Goal: Entertainment & Leisure: Consume media (video, audio)

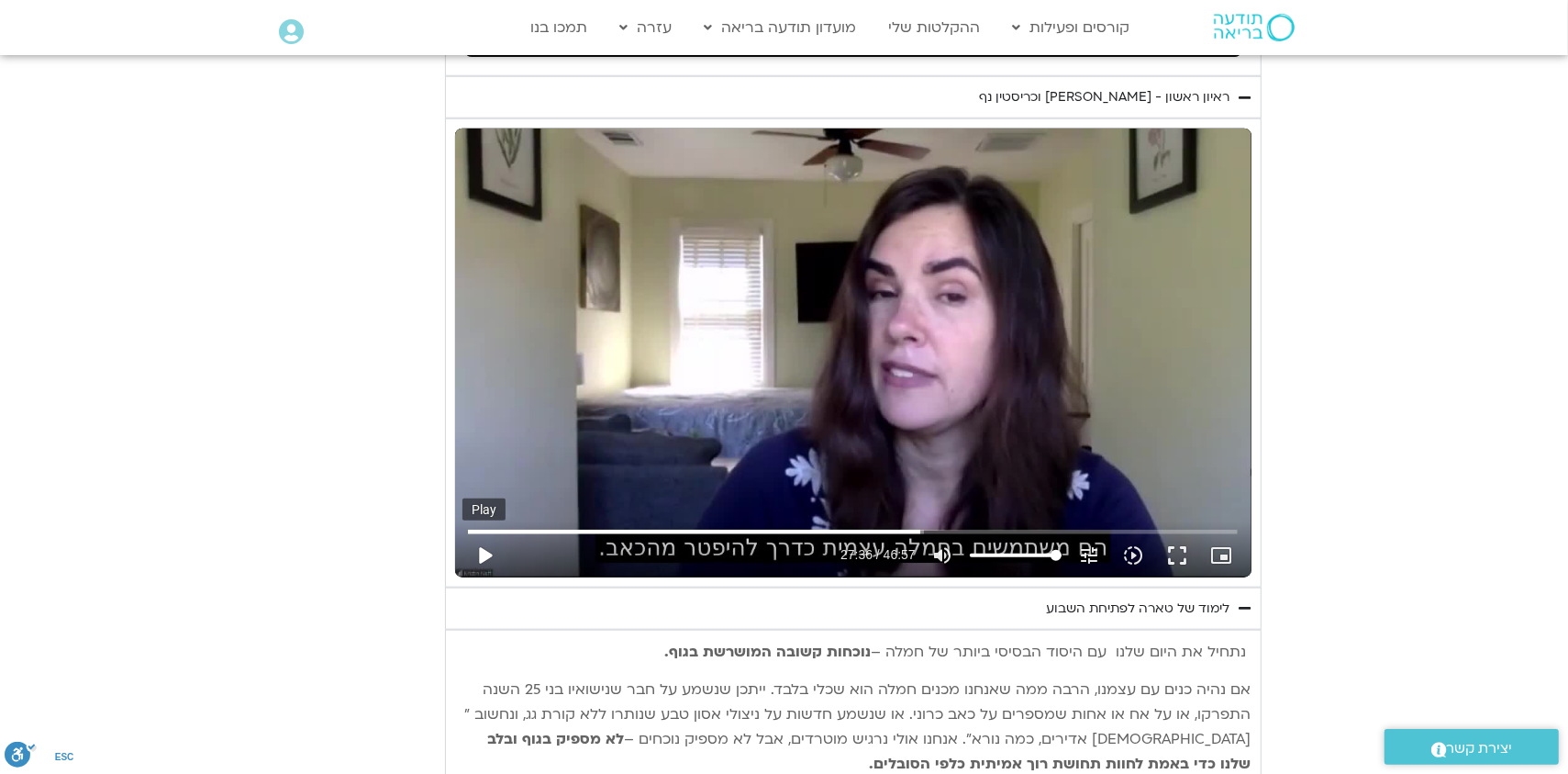
click at [506, 534] on button "play_arrow" at bounding box center [484, 555] width 44 height 44
click at [1155, 534] on button "fullscreen" at bounding box center [1177, 555] width 44 height 44
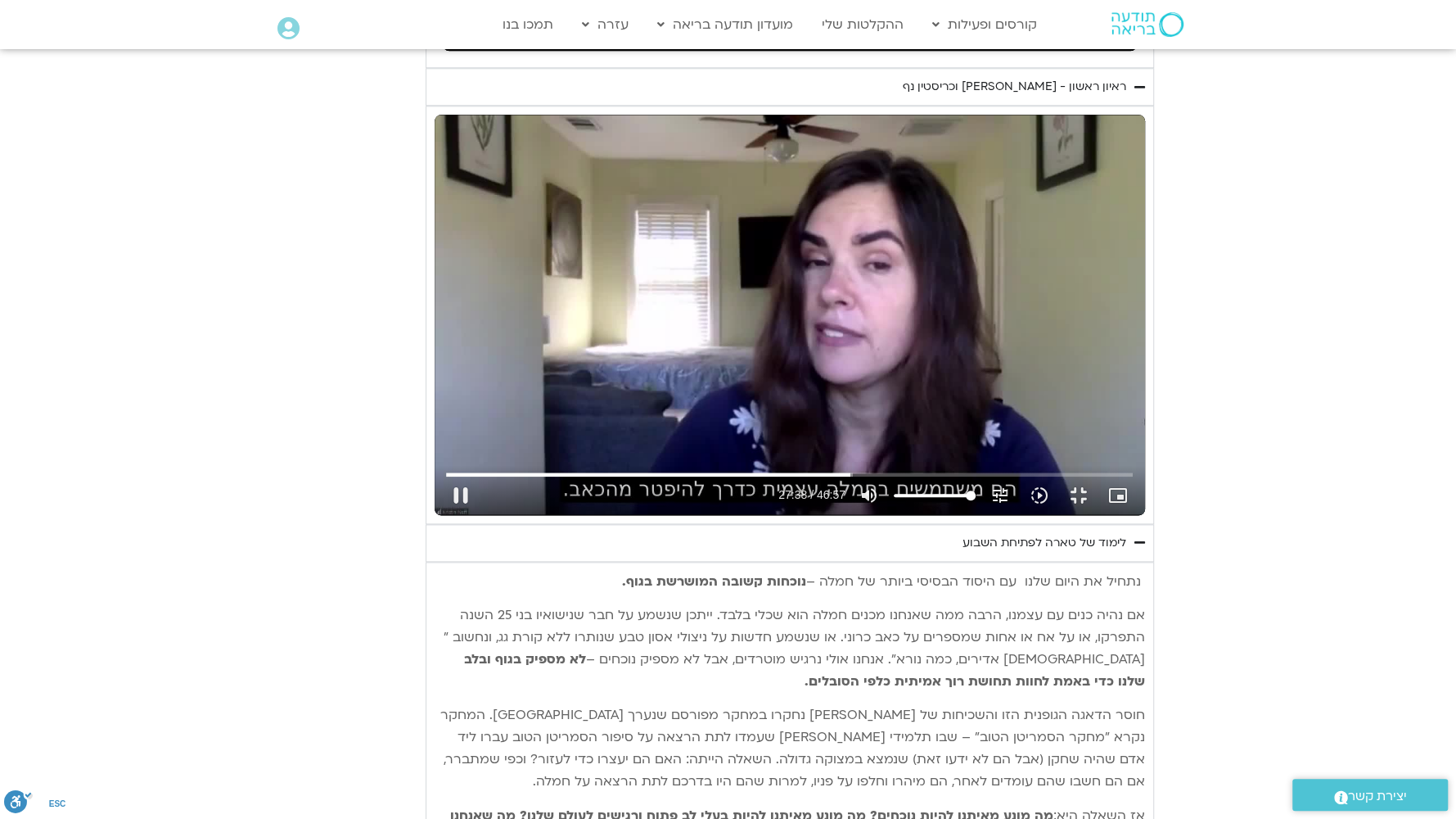
type input "1658.767484"
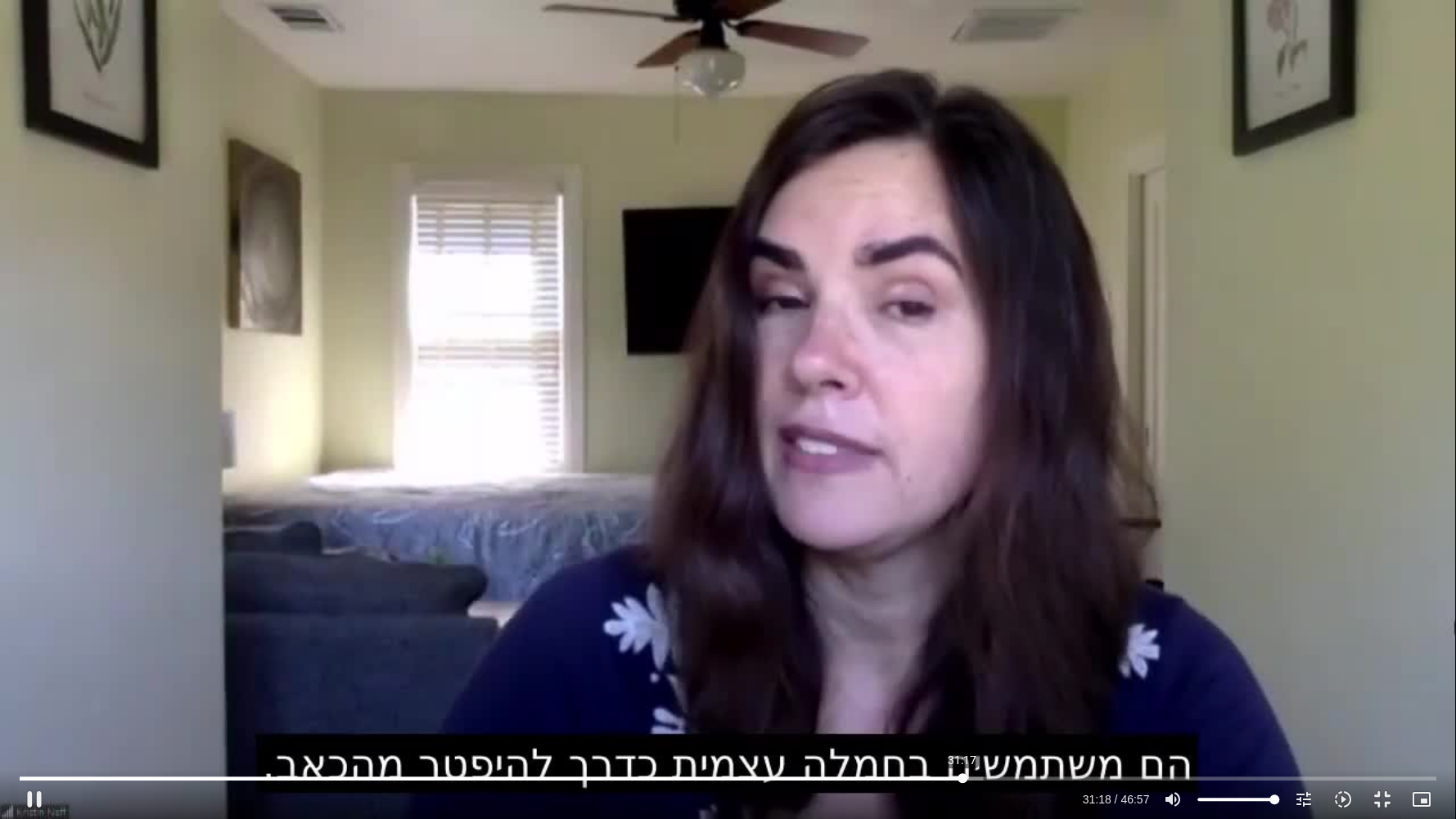
click at [962, 690] on input "Seek" at bounding box center [728, 777] width 1417 height 10
click at [1380, 690] on button "fullscreen_exit" at bounding box center [1382, 799] width 39 height 39
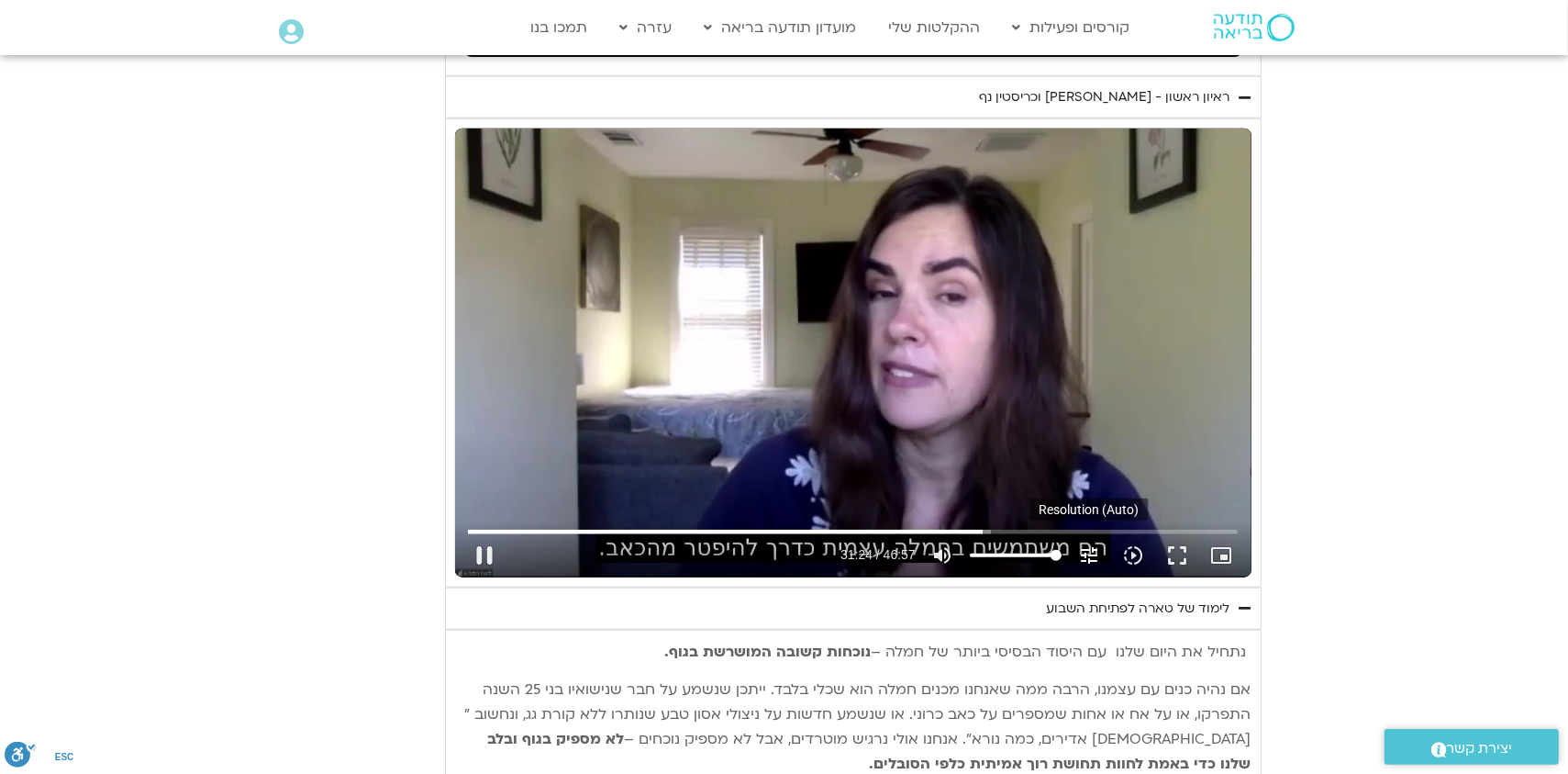
click at [1078, 544] on icon "tune" at bounding box center [1089, 555] width 22 height 22
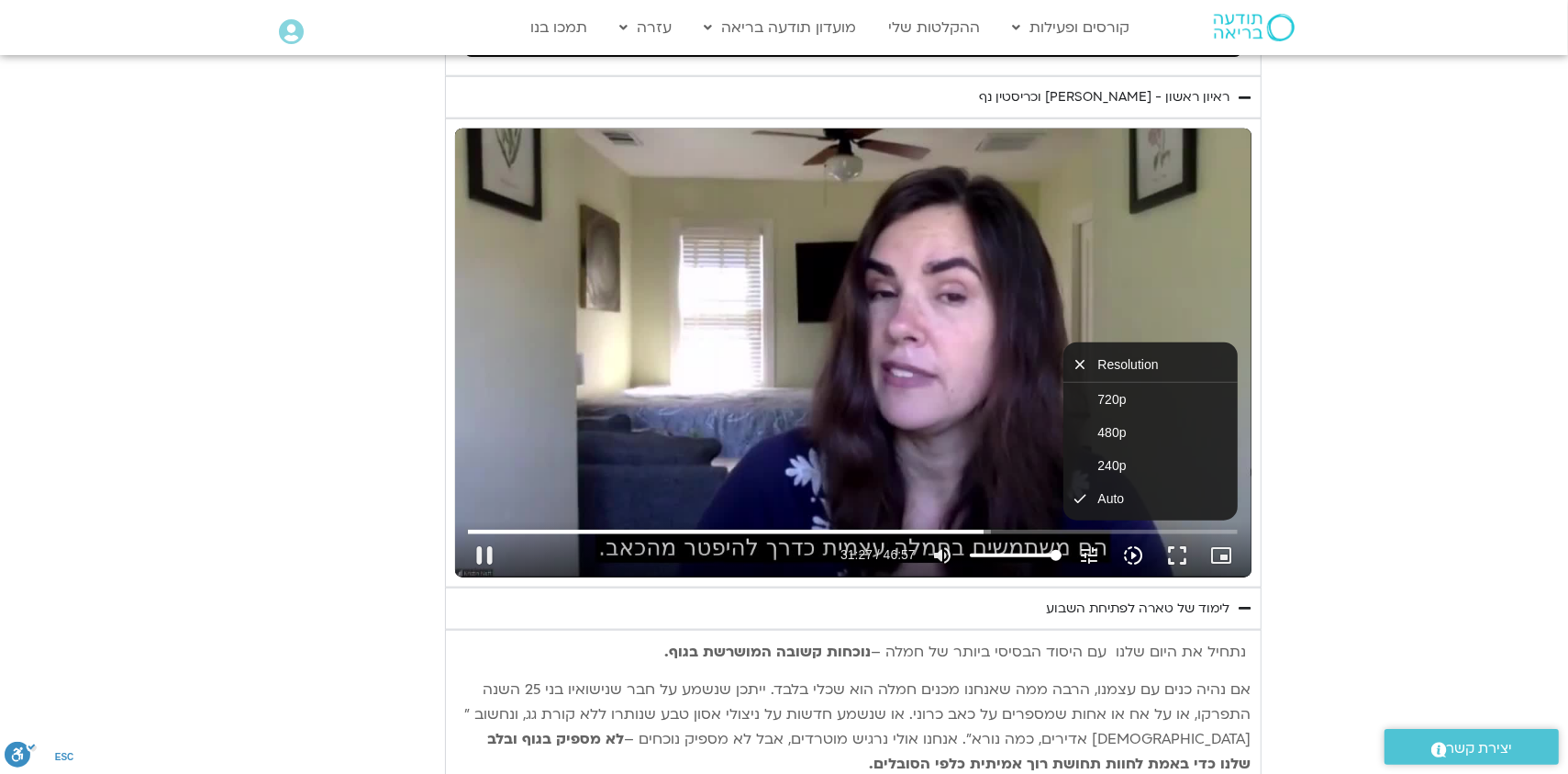
click at [1122, 544] on icon "slow_motion_video" at bounding box center [1133, 555] width 22 height 22
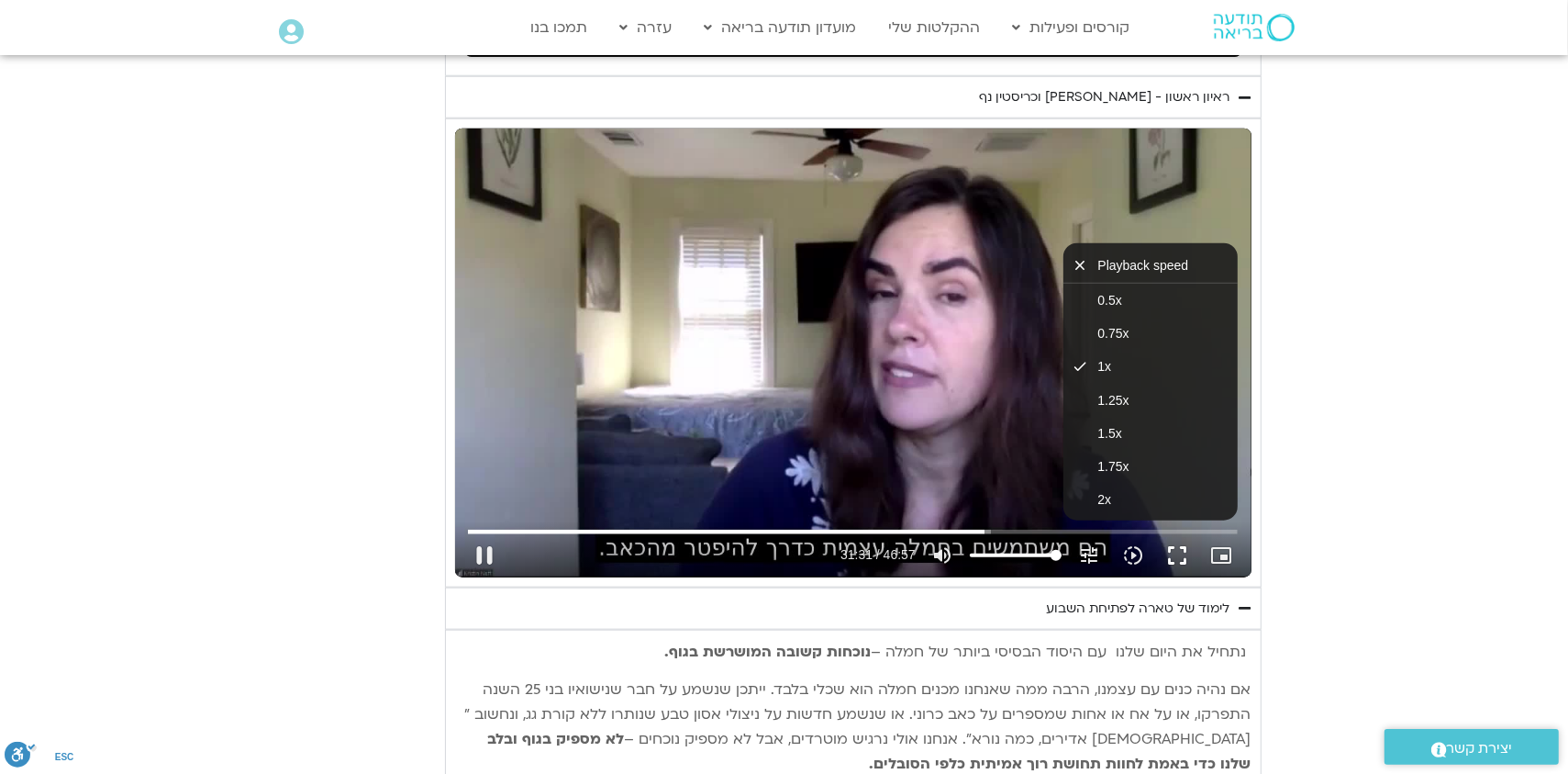
click at [1155, 534] on button "fullscreen" at bounding box center [1177, 555] width 44 height 44
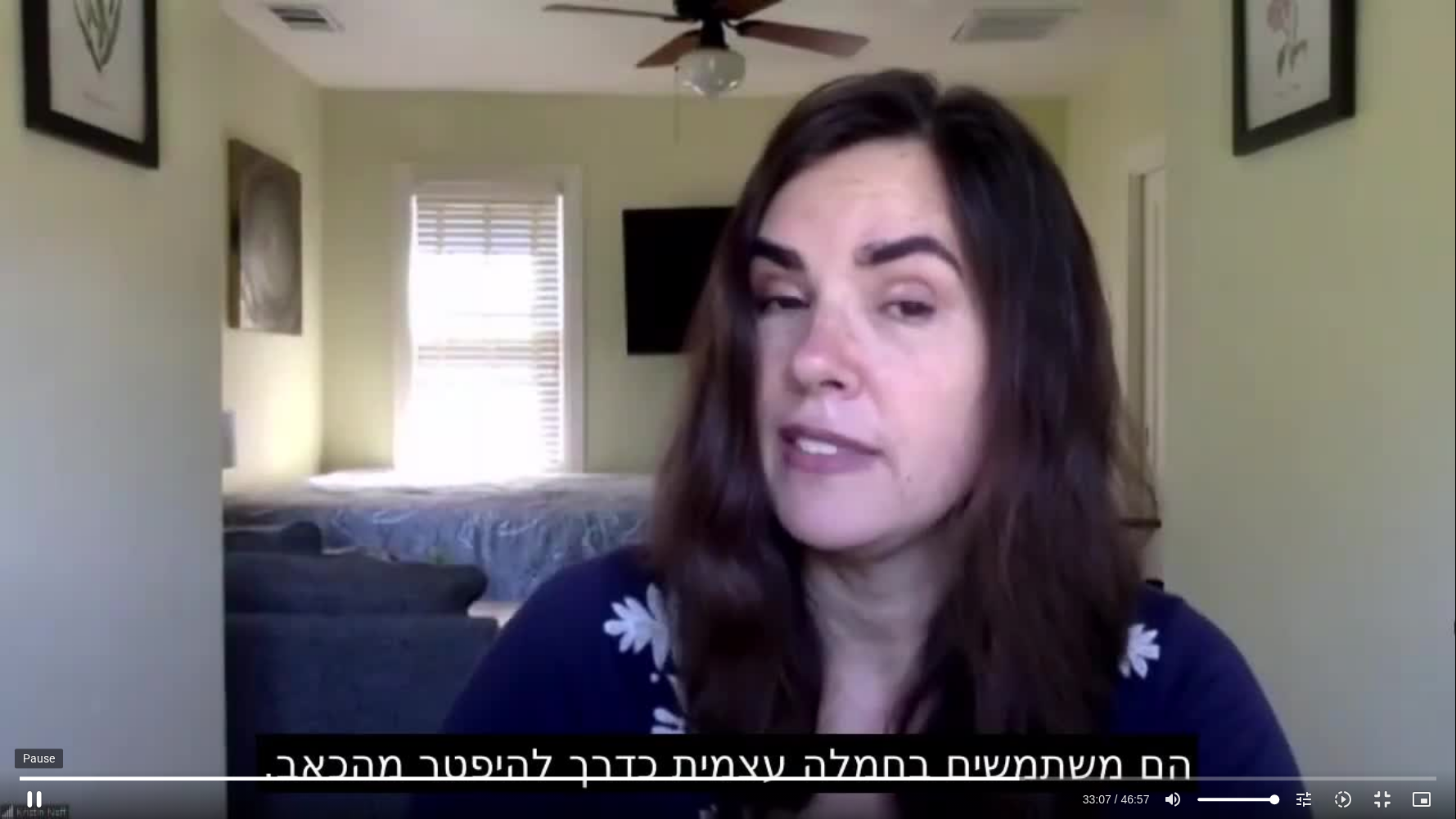
click at [41, 690] on button "pause" at bounding box center [34, 799] width 39 height 39
click at [34, 690] on button "play_arrow" at bounding box center [34, 799] width 39 height 39
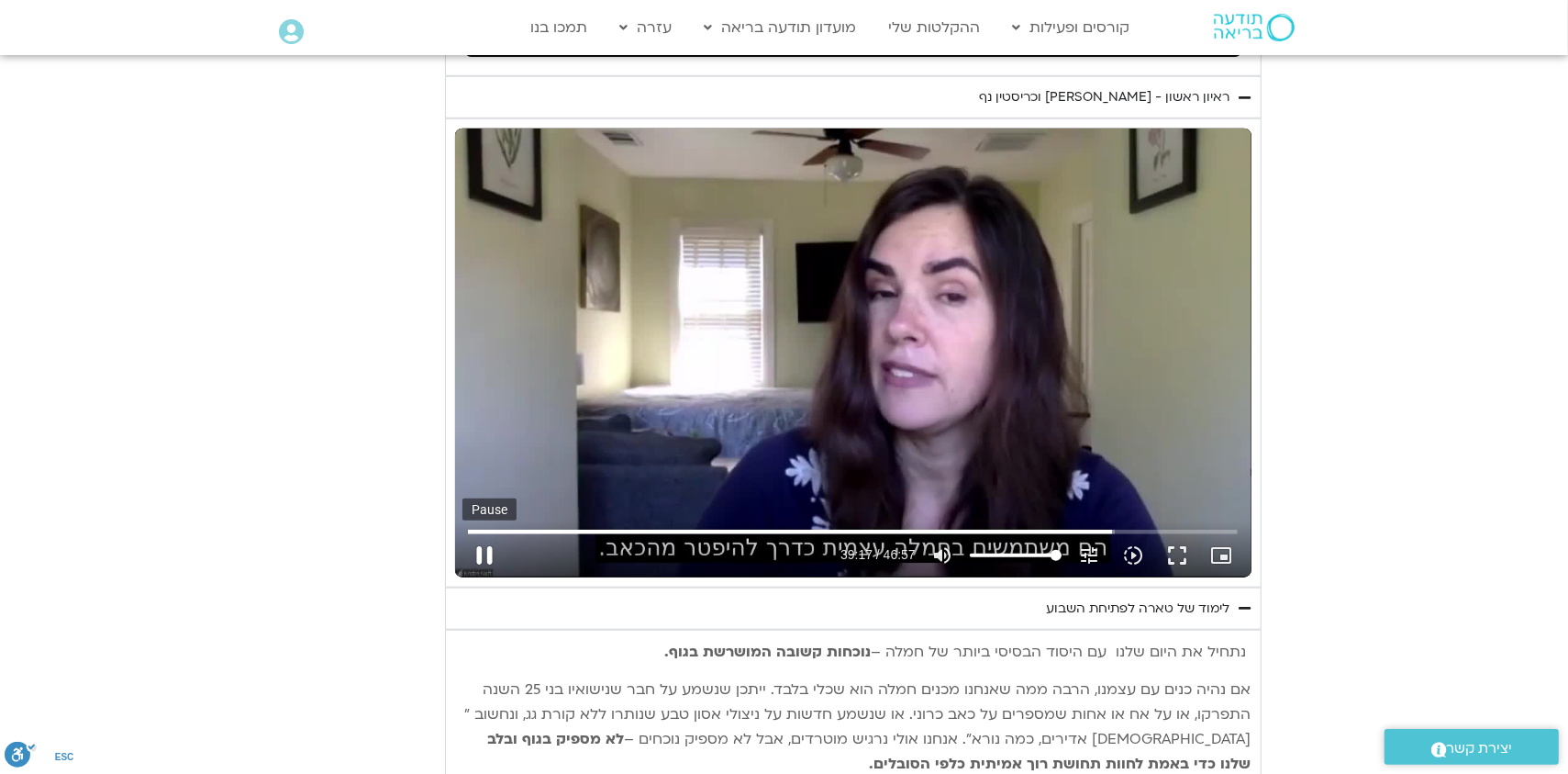
click at [506, 534] on button "pause" at bounding box center [484, 555] width 44 height 44
type input "2357.184651"
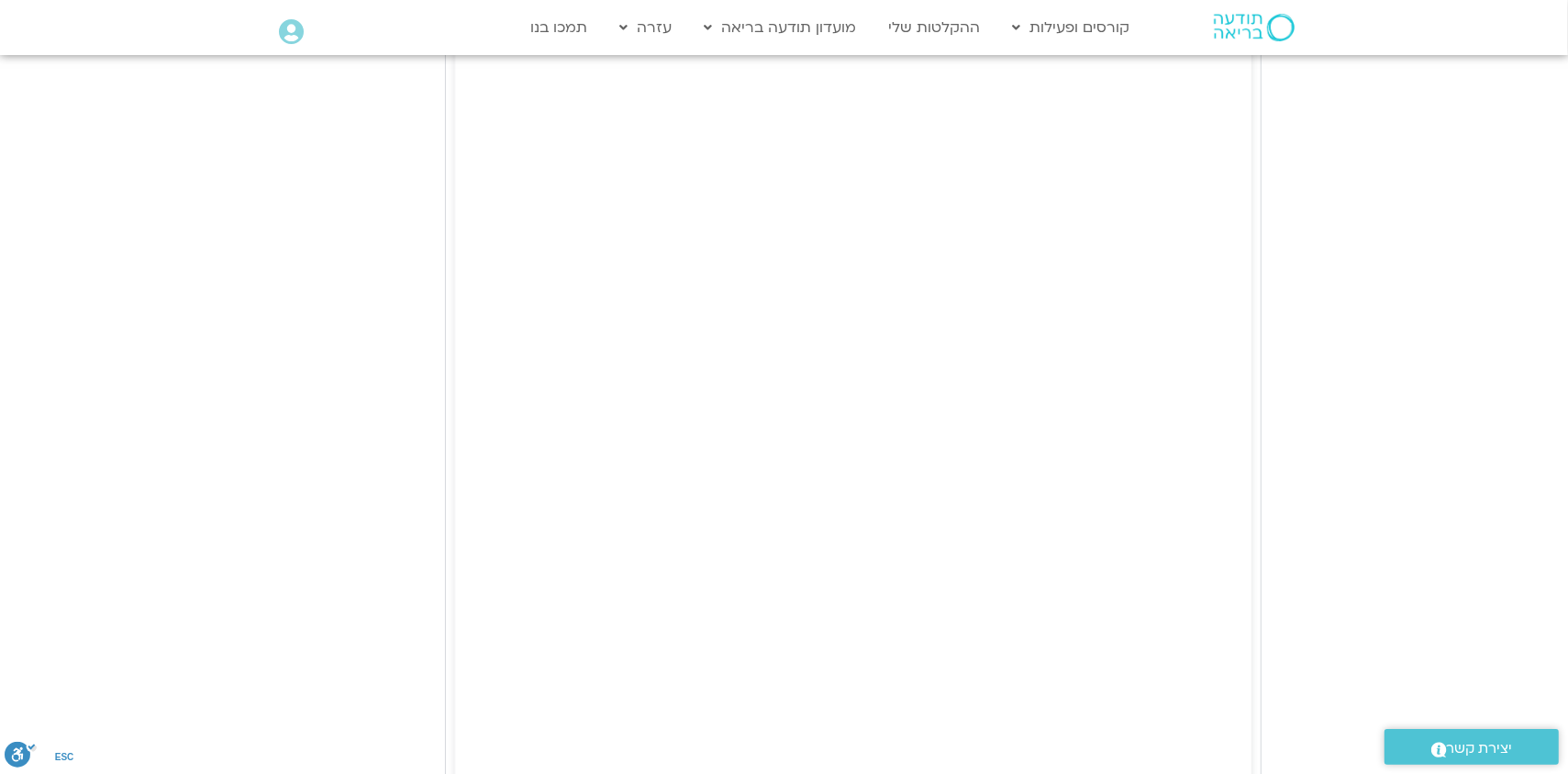
scroll to position [2685, 0]
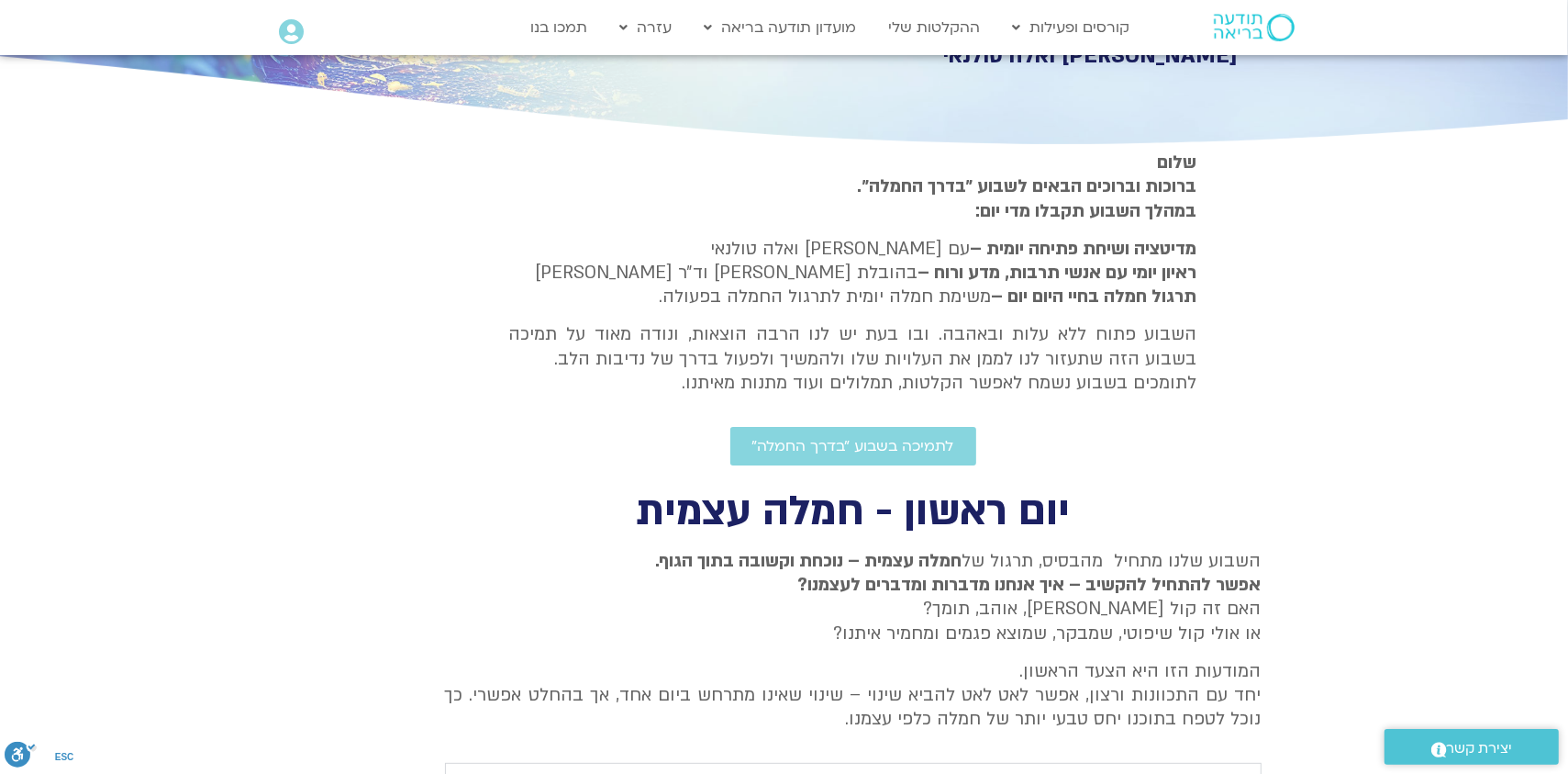
scroll to position [366, 0]
